Goal: Task Accomplishment & Management: Manage account settings

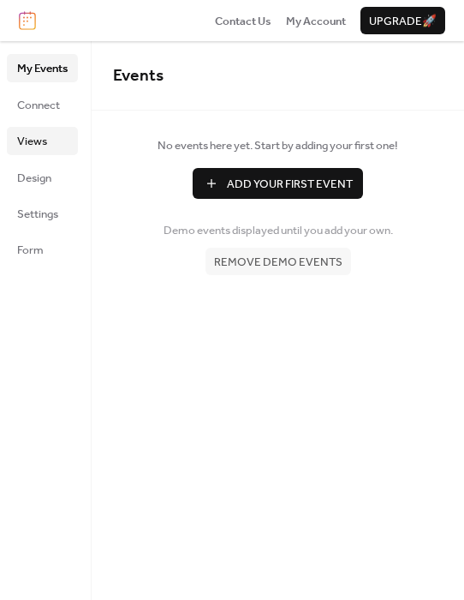
click at [25, 137] on span "Views" at bounding box center [32, 141] width 30 height 17
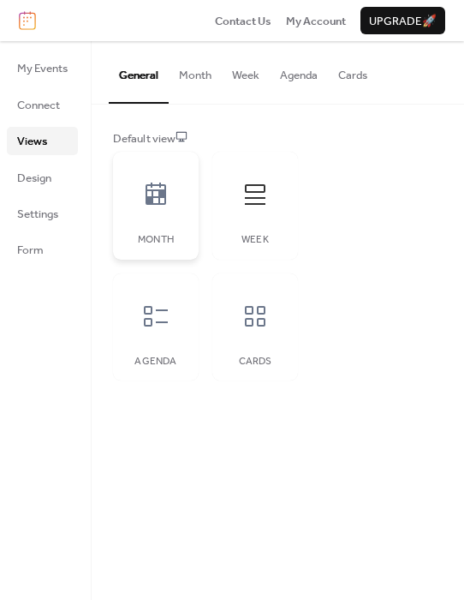
click at [160, 224] on div "Month" at bounding box center [156, 206] width 86 height 108
click at [270, 209] on div at bounding box center [255, 194] width 51 height 51
click at [252, 312] on icon at bounding box center [255, 316] width 21 height 21
click at [170, 341] on div "Agenda" at bounding box center [156, 327] width 86 height 108
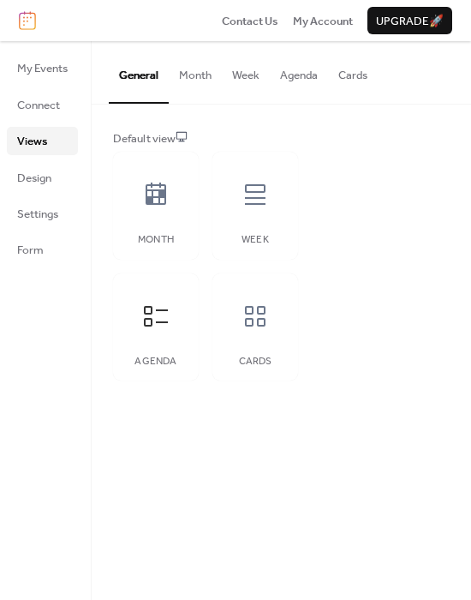
click at [411, 126] on div "Default view Month Week Agenda Cards" at bounding box center [282, 256] width 380 height 302
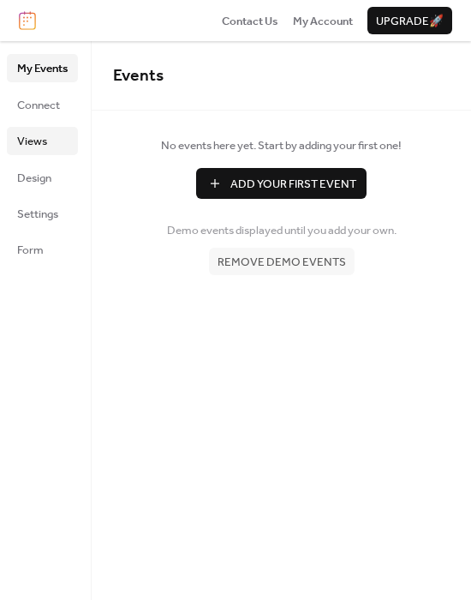
click at [45, 144] on span "Views" at bounding box center [32, 141] width 30 height 17
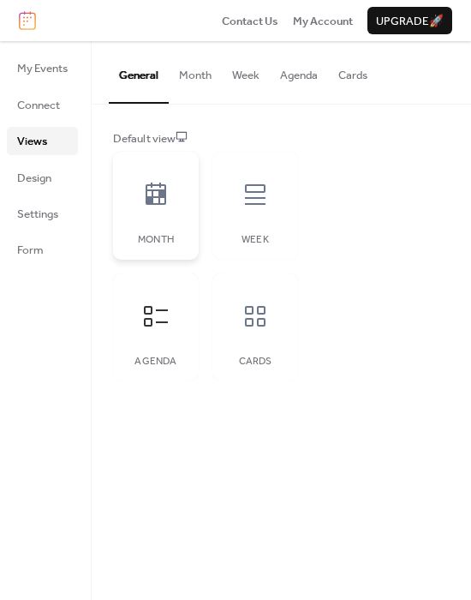
click at [165, 200] on icon at bounding box center [156, 193] width 21 height 22
click at [269, 224] on div "Week" at bounding box center [255, 206] width 86 height 108
